Goal: Navigation & Orientation: Find specific page/section

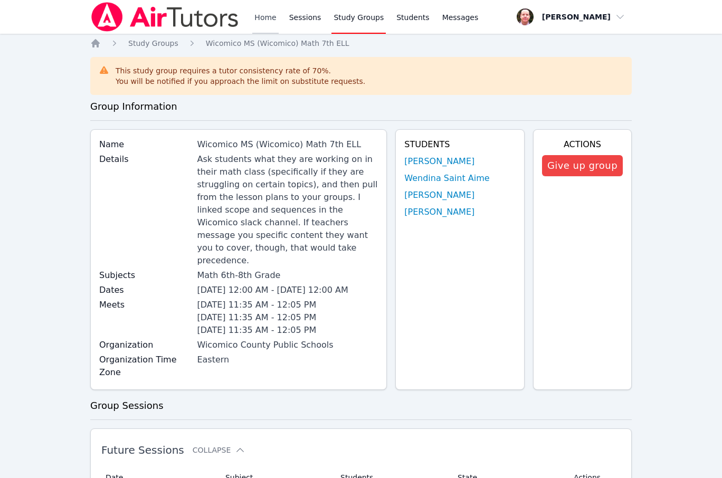
click at [266, 17] on link "Home" at bounding box center [265, 17] width 26 height 34
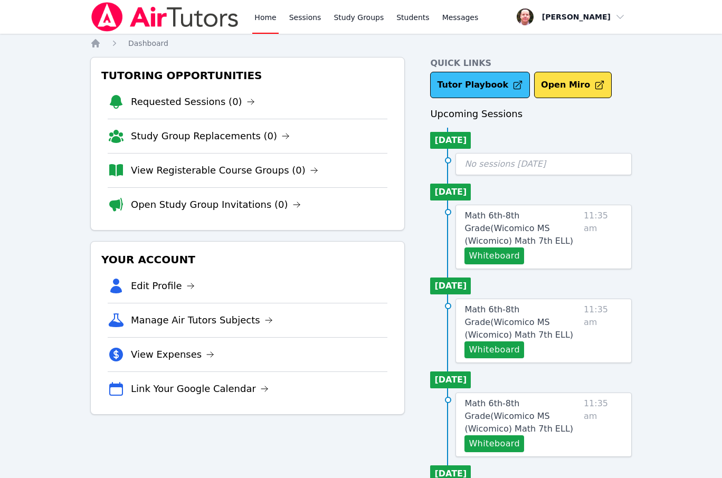
click at [478, 85] on link "Tutor Playbook" at bounding box center [480, 85] width 100 height 26
